Goal: Transaction & Acquisition: Download file/media

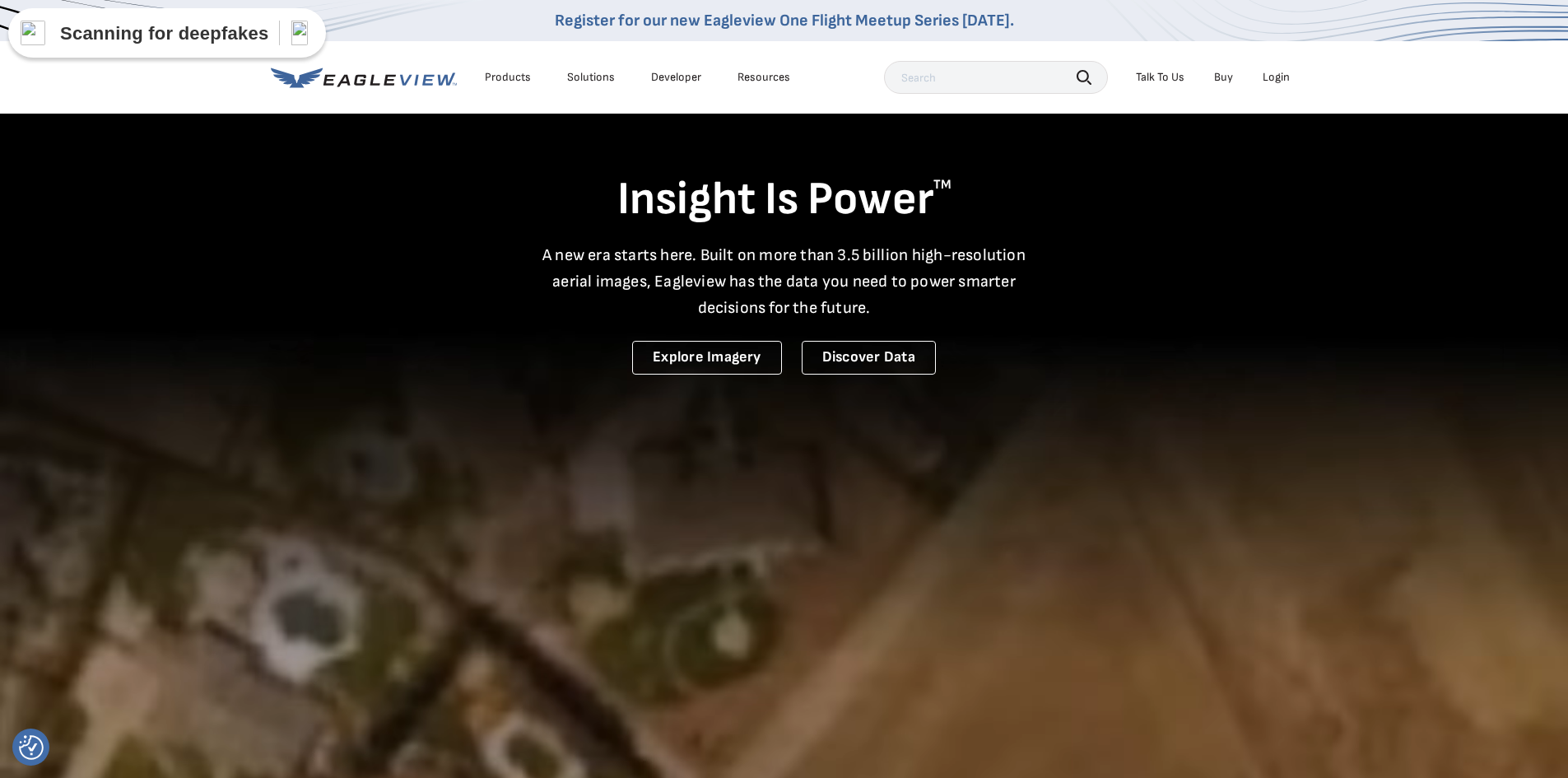
click at [1273, 79] on div "Login" at bounding box center [1276, 78] width 28 height 15
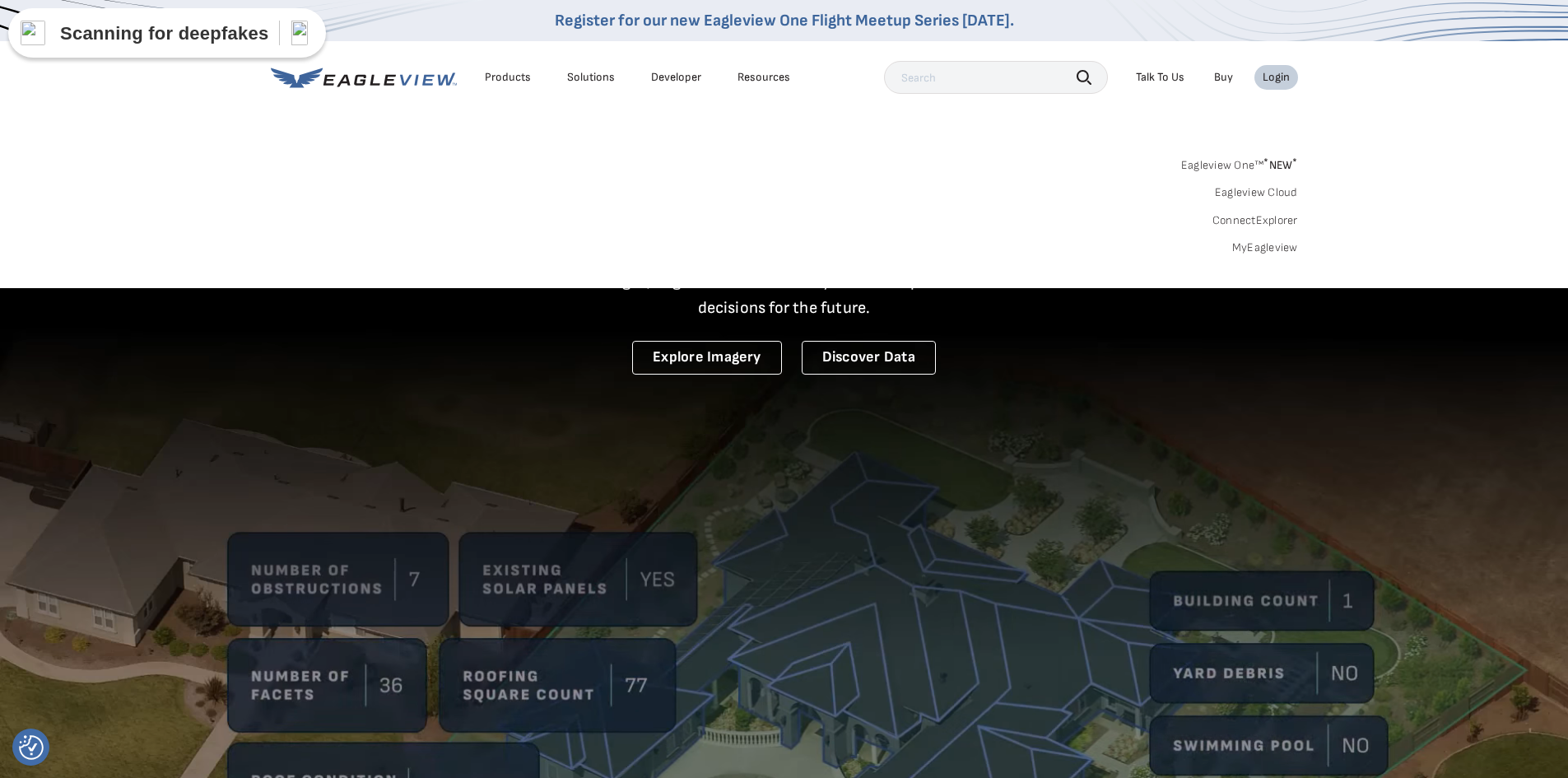
click at [1269, 246] on link "MyEagleview" at bounding box center [1265, 248] width 66 height 15
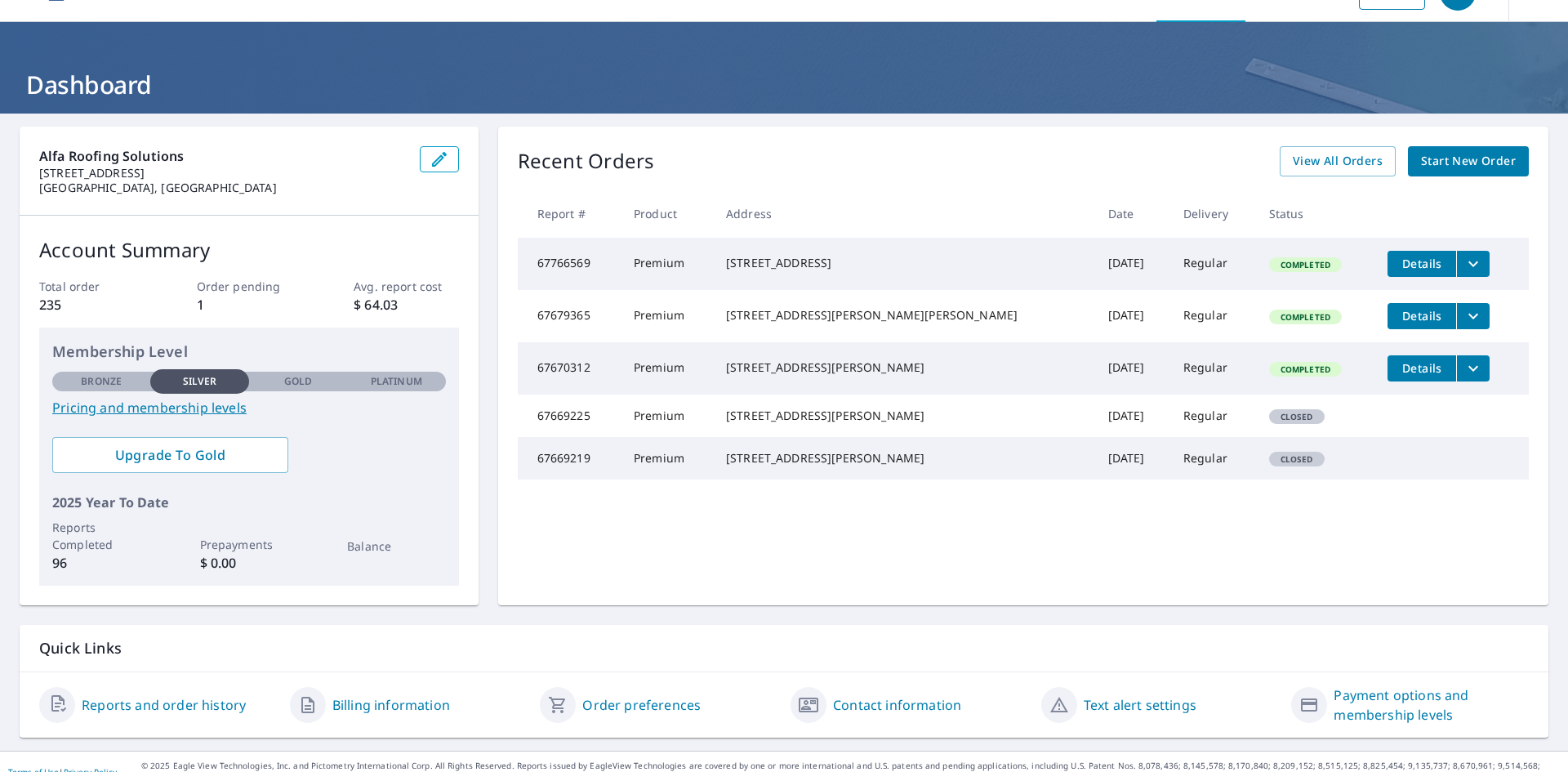
scroll to position [58, 0]
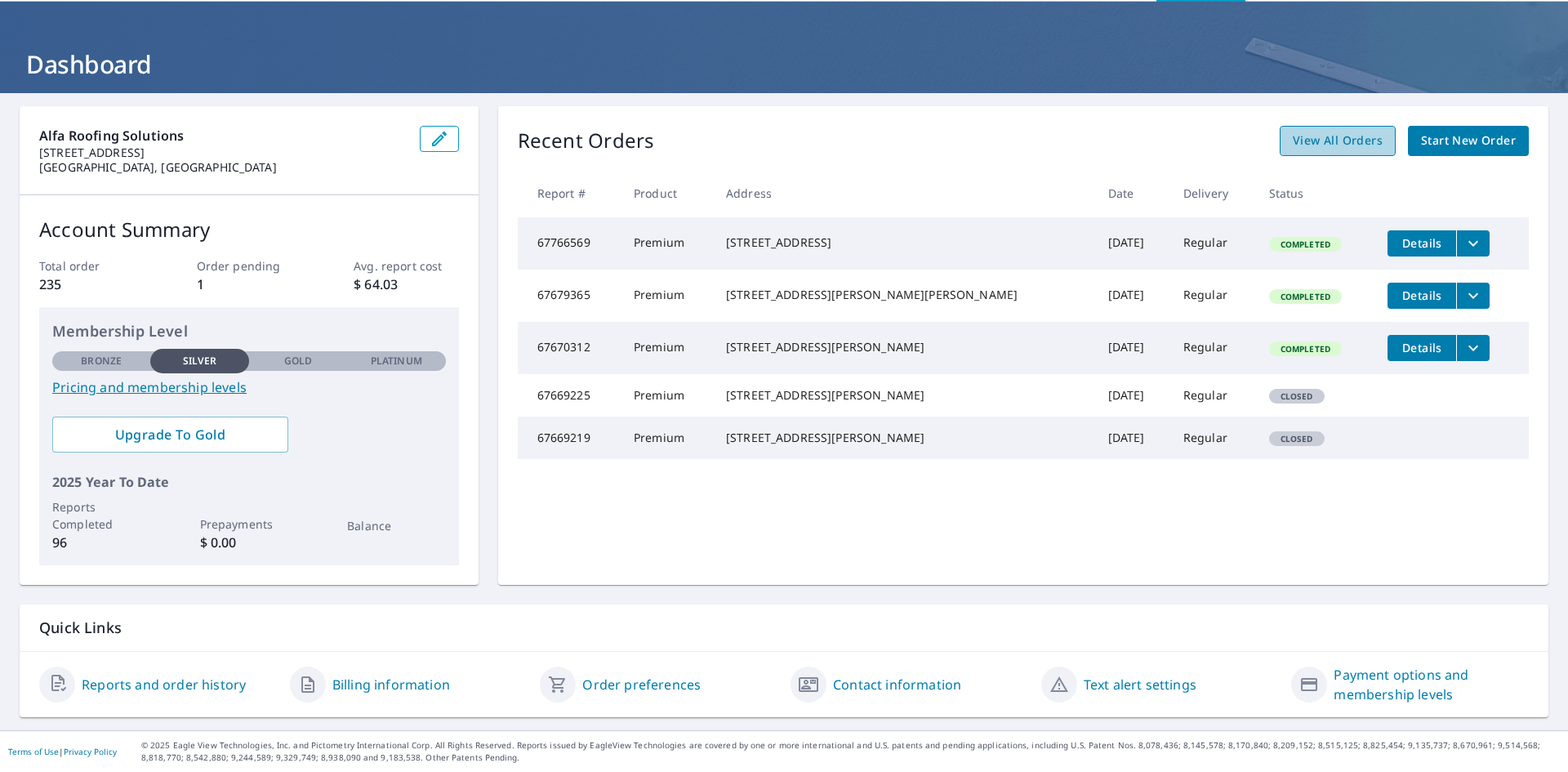
click at [1330, 143] on span "View All Orders" at bounding box center [1338, 141] width 90 height 21
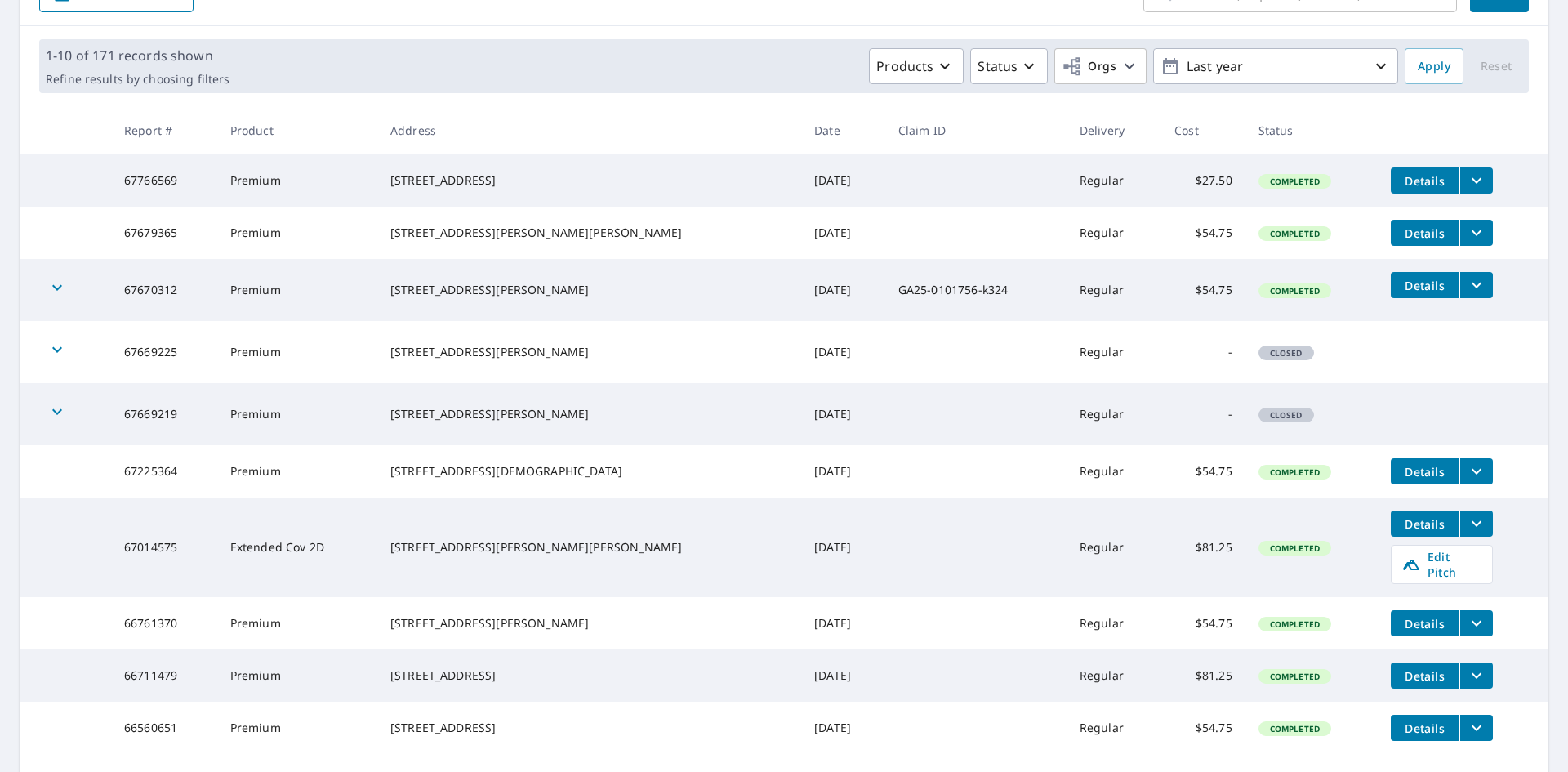
scroll to position [245, 0]
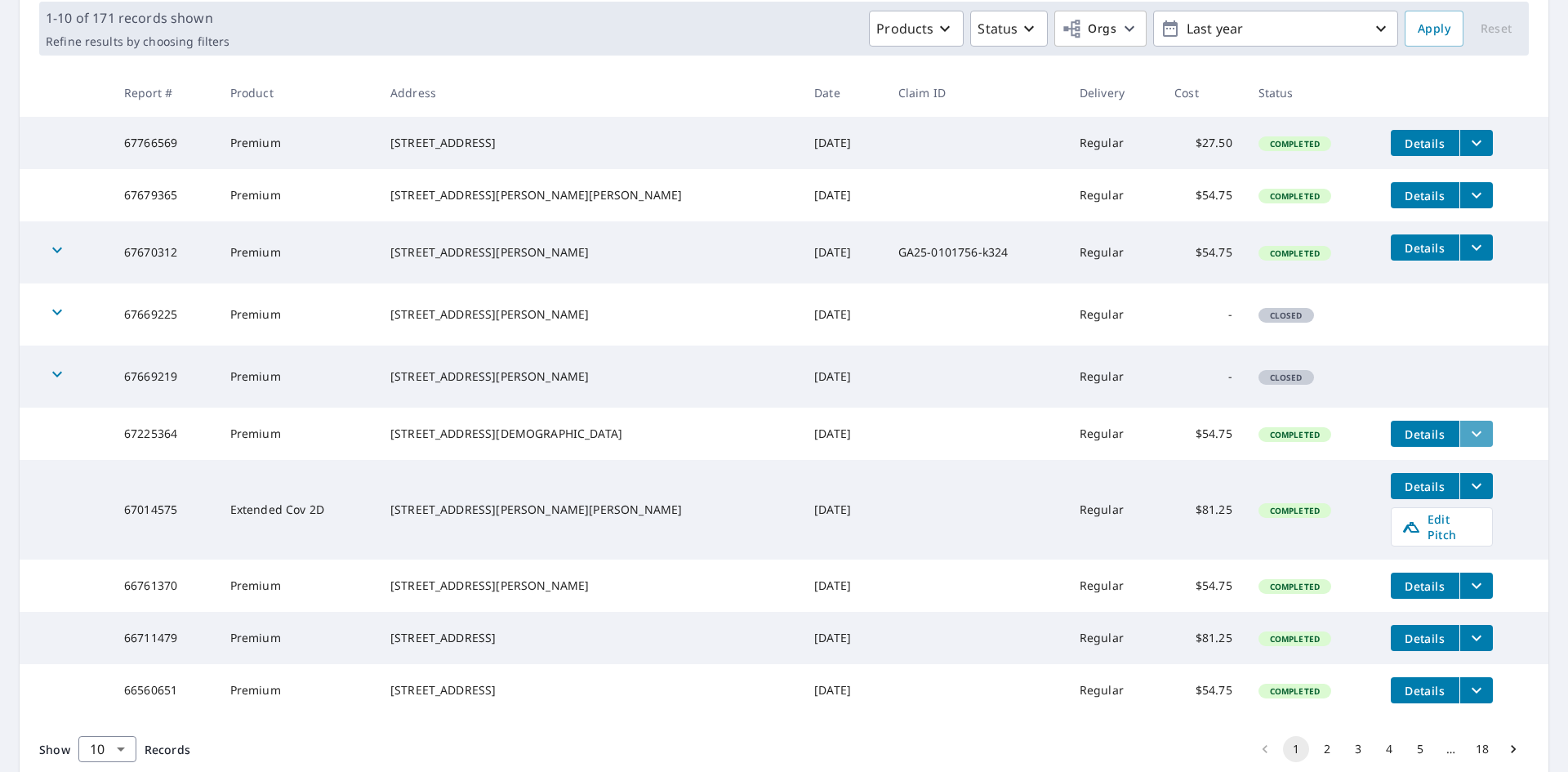
click at [1466, 444] on icon "filesDropdownBtn-67225364" at bounding box center [1476, 434] width 20 height 20
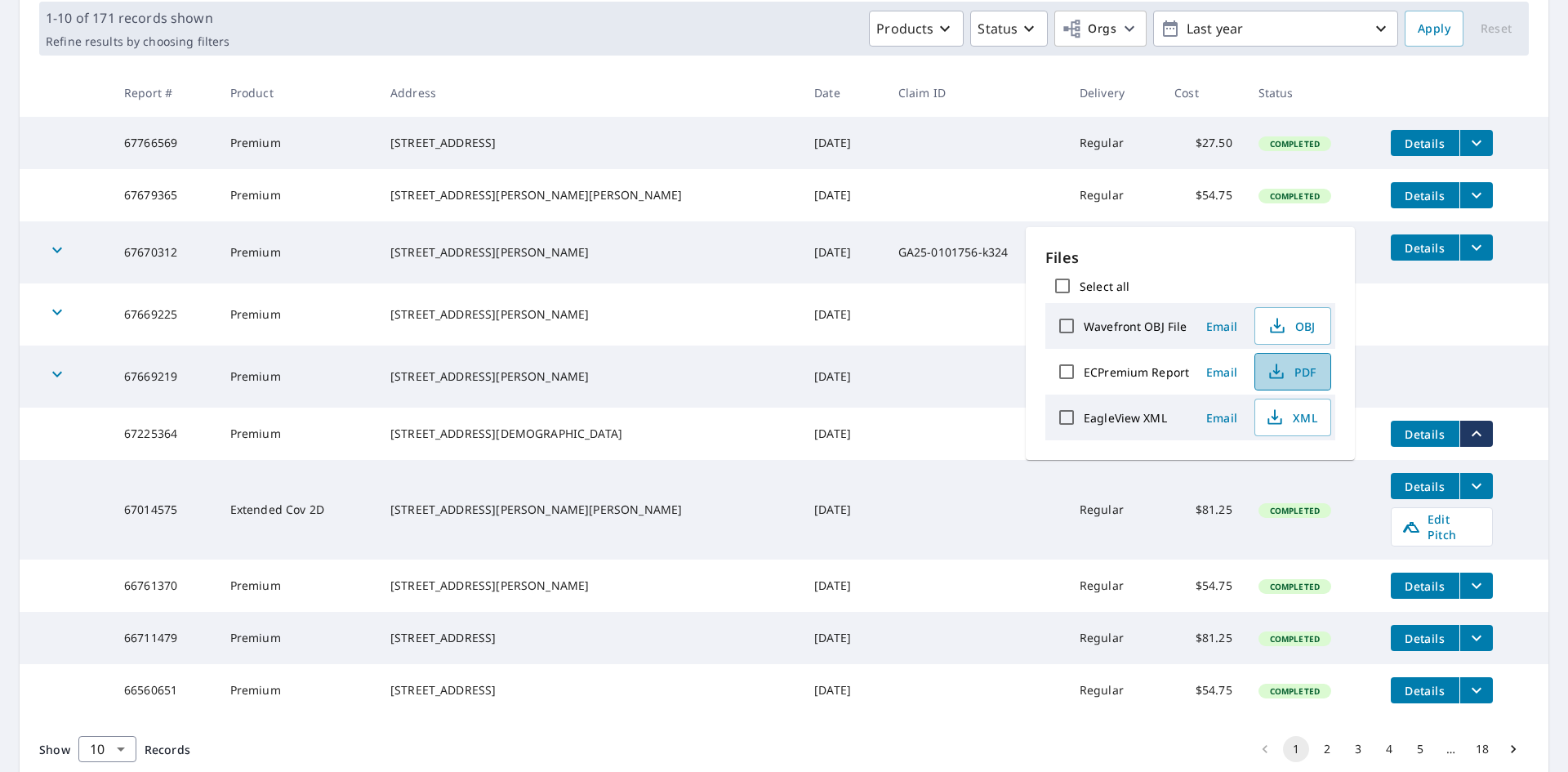
click at [1299, 376] on span "PDF" at bounding box center [1290, 371] width 52 height 20
click at [1280, 364] on icon "button" at bounding box center [1276, 371] width 20 height 20
